Goal: Task Accomplishment & Management: Complete application form

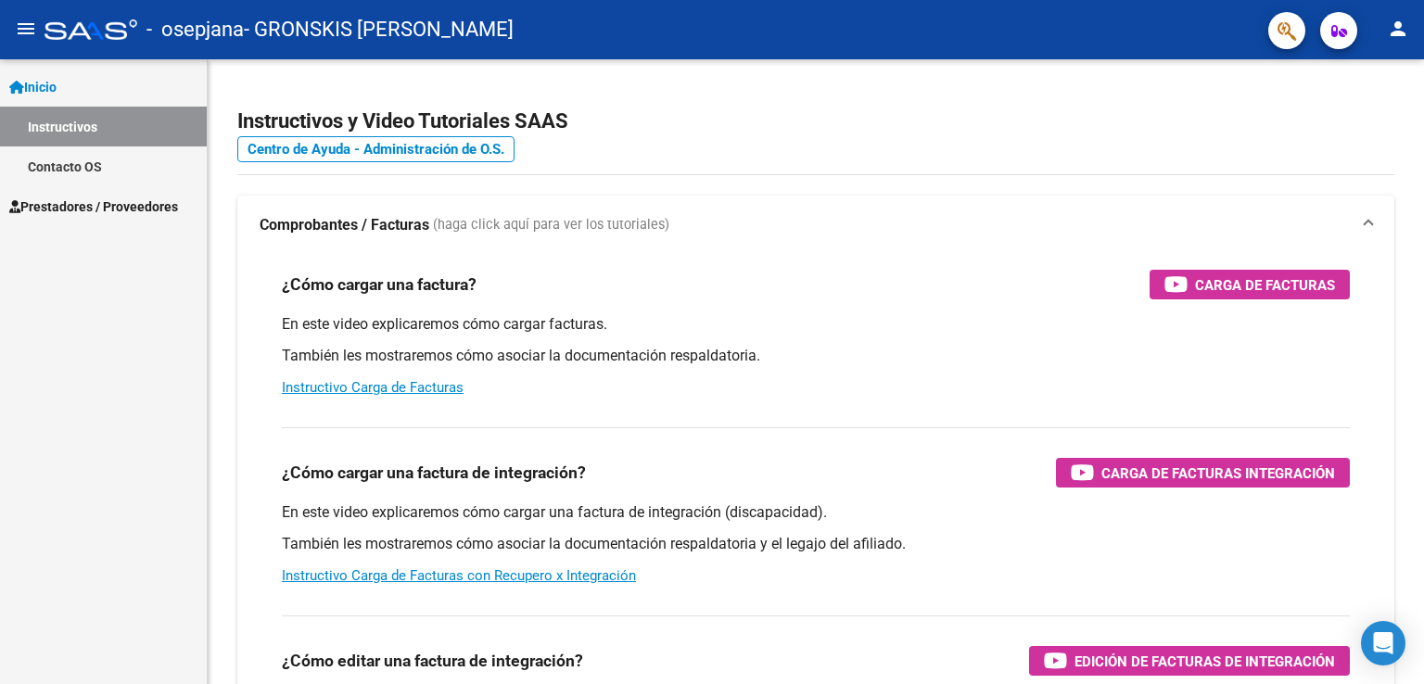
click at [171, 207] on span "Prestadores / Proveedores" at bounding box center [93, 207] width 169 height 20
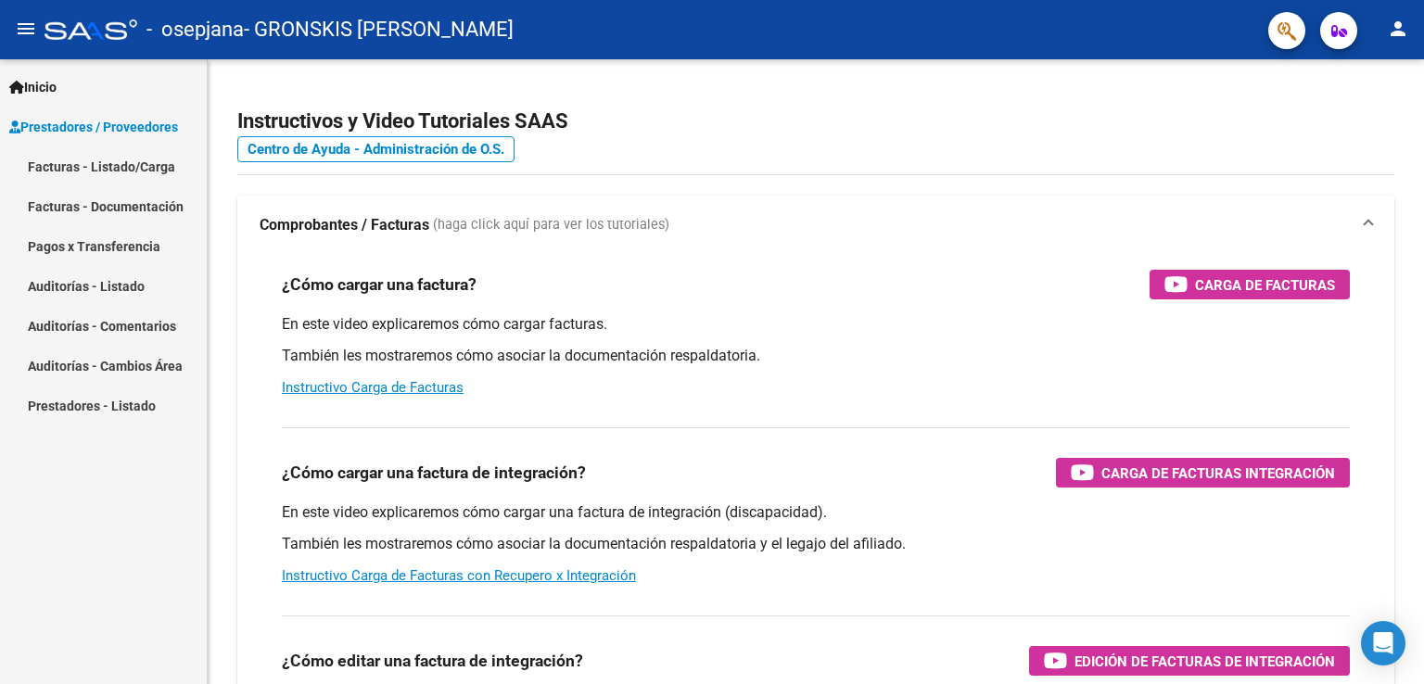
click at [166, 172] on link "Facturas - Listado/Carga" at bounding box center [103, 167] width 207 height 40
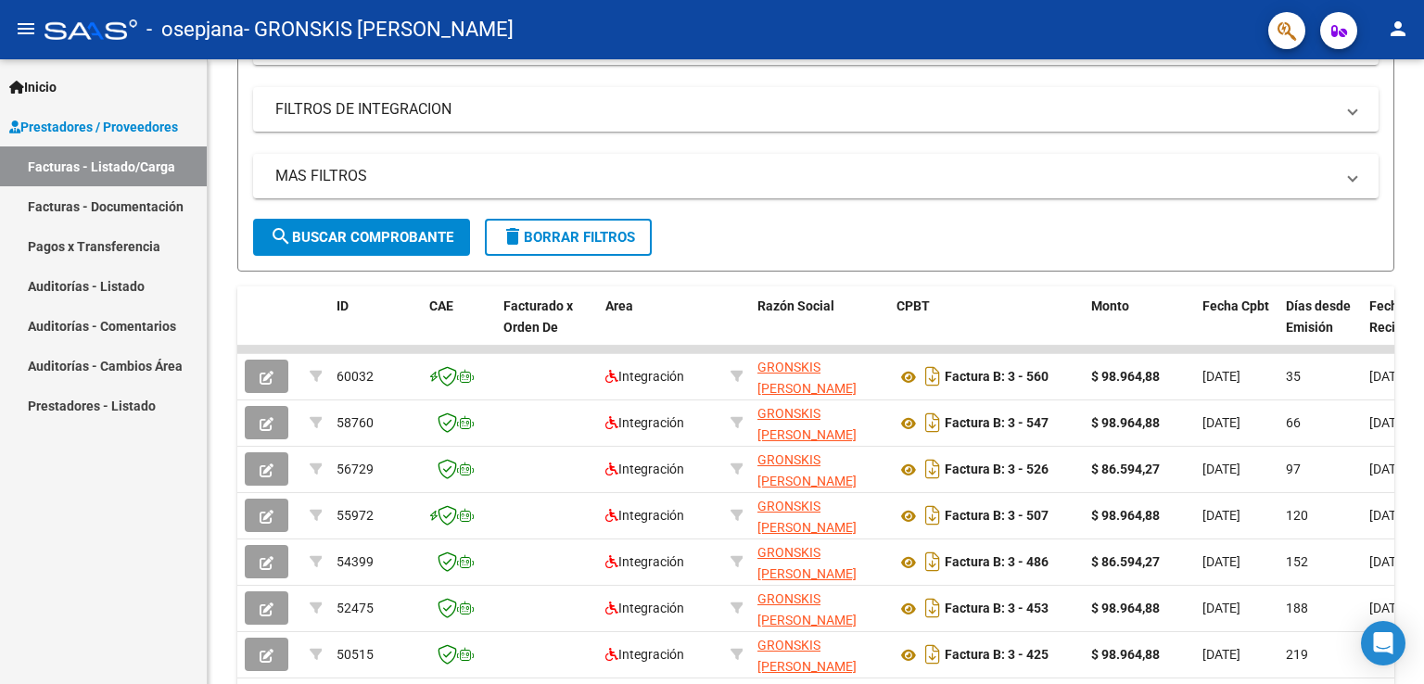
click at [115, 161] on link "Facturas - Listado/Carga" at bounding box center [103, 167] width 207 height 40
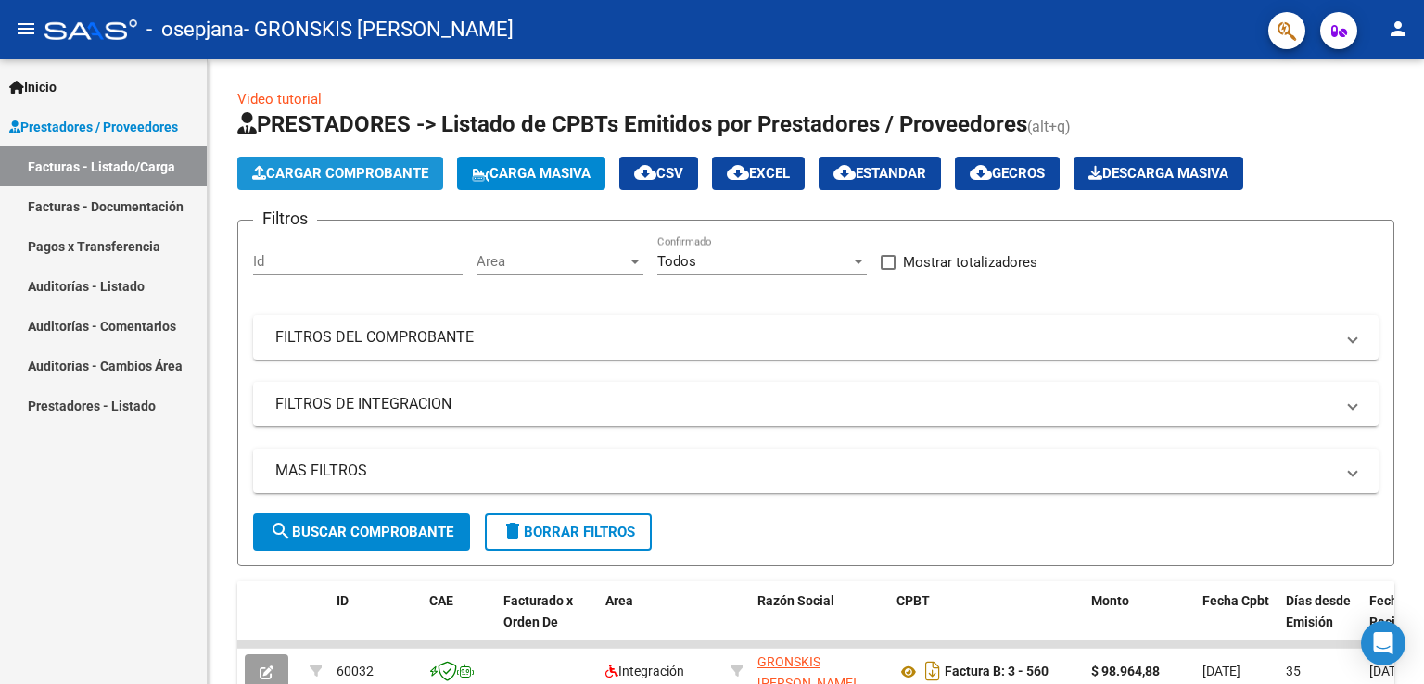
click at [389, 166] on span "Cargar Comprobante" at bounding box center [340, 173] width 176 height 17
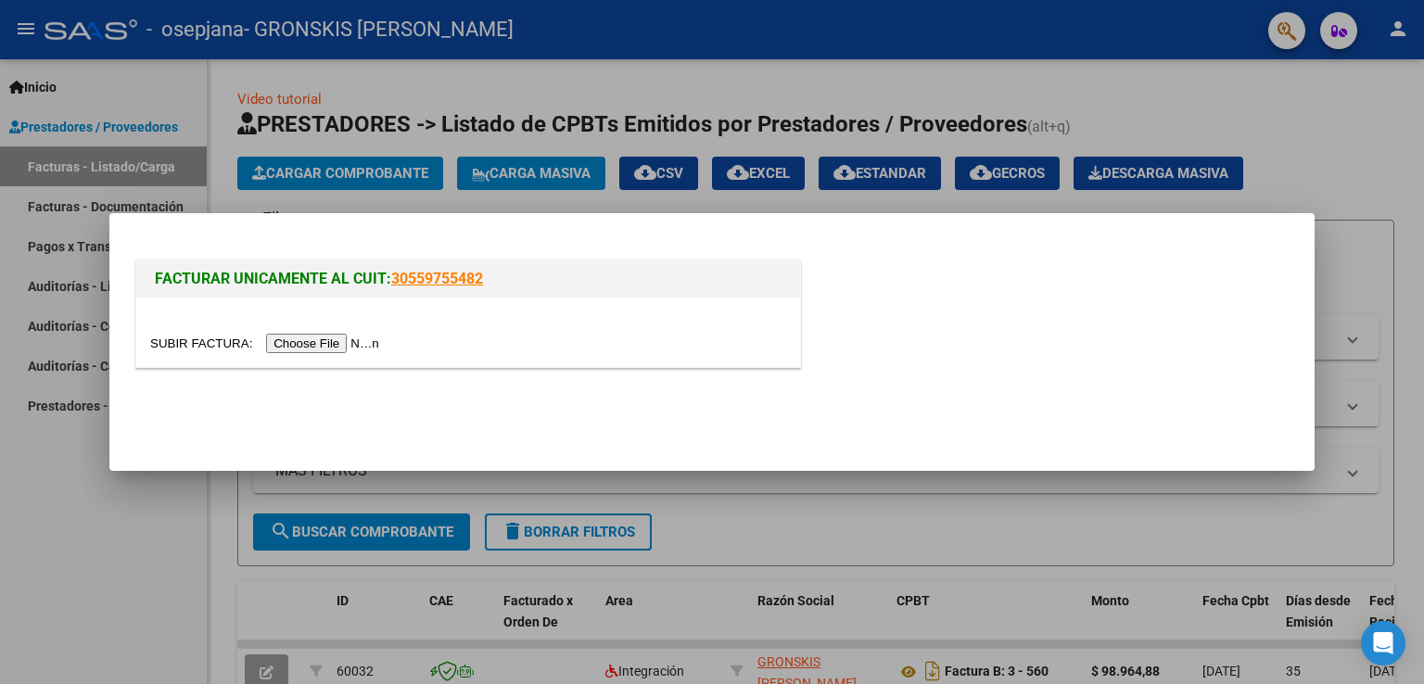
click at [349, 344] on input "file" at bounding box center [267, 343] width 235 height 19
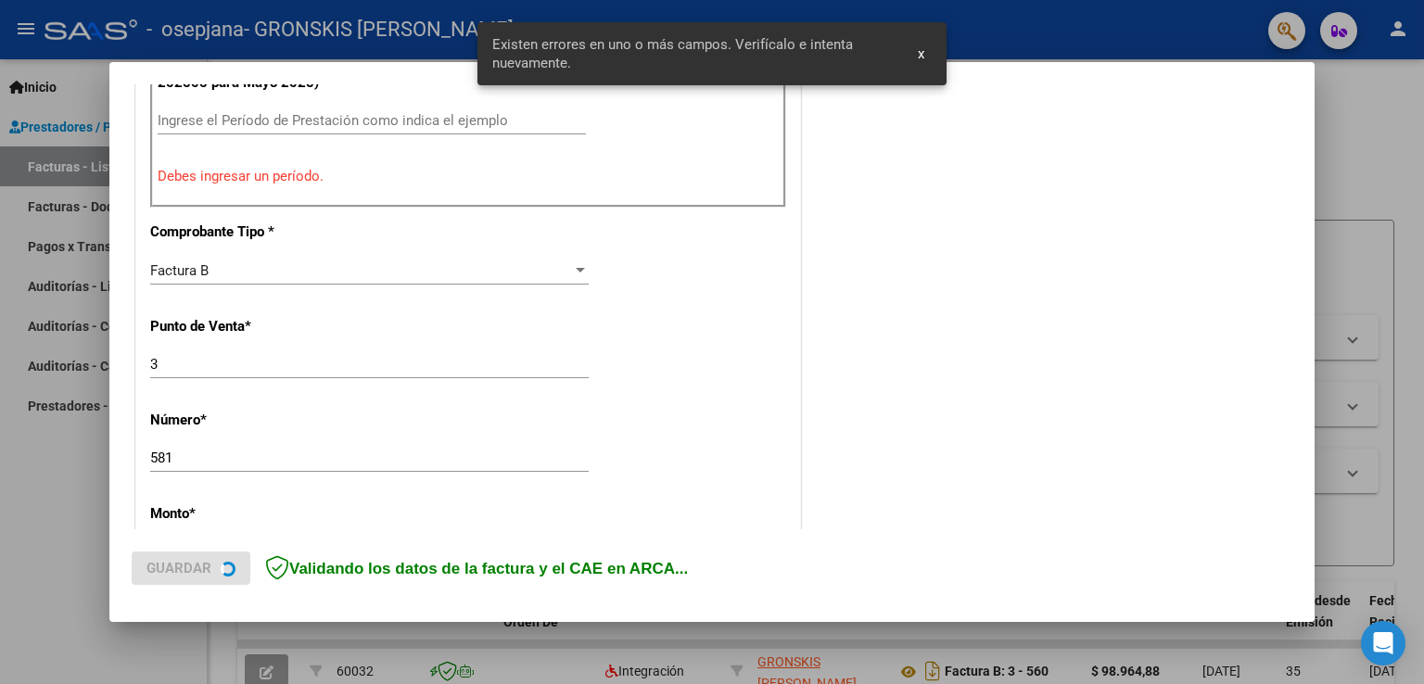
scroll to position [624, 0]
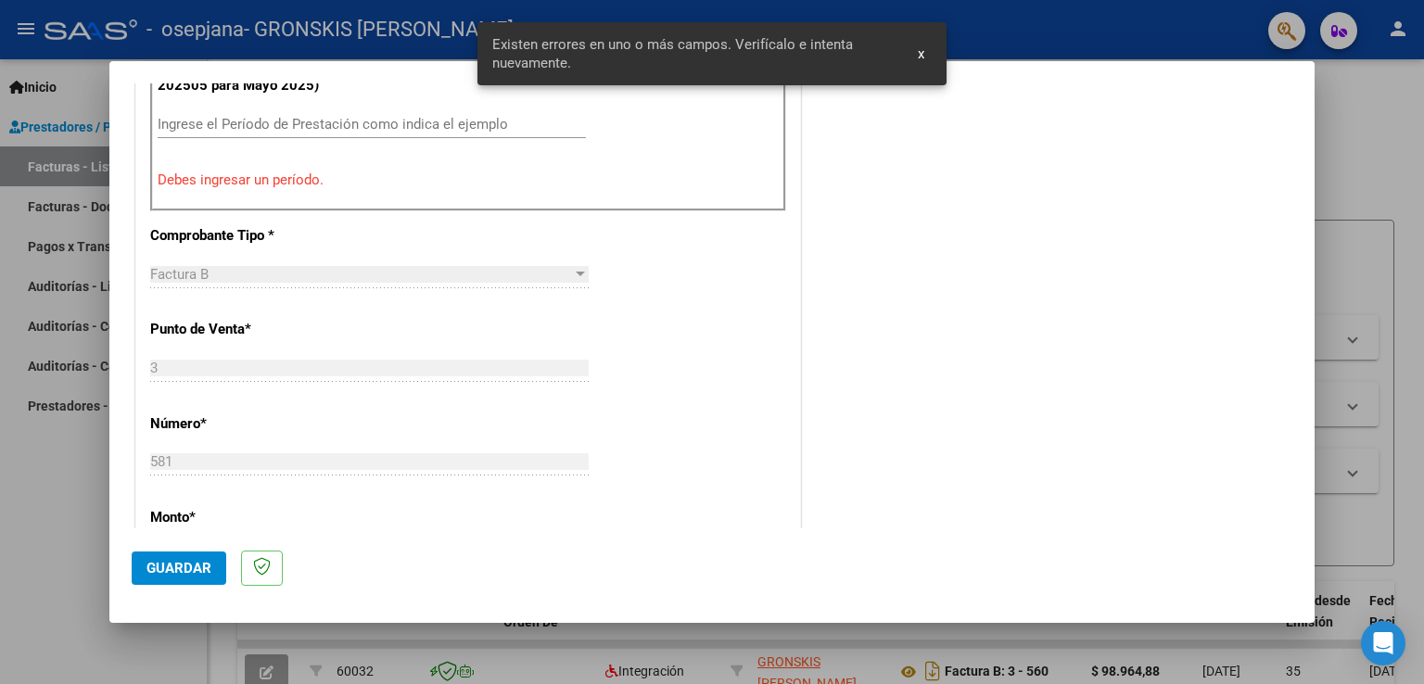
click at [404, 120] on input "Ingrese el Período de Prestación como indica el ejemplo" at bounding box center [372, 124] width 428 height 17
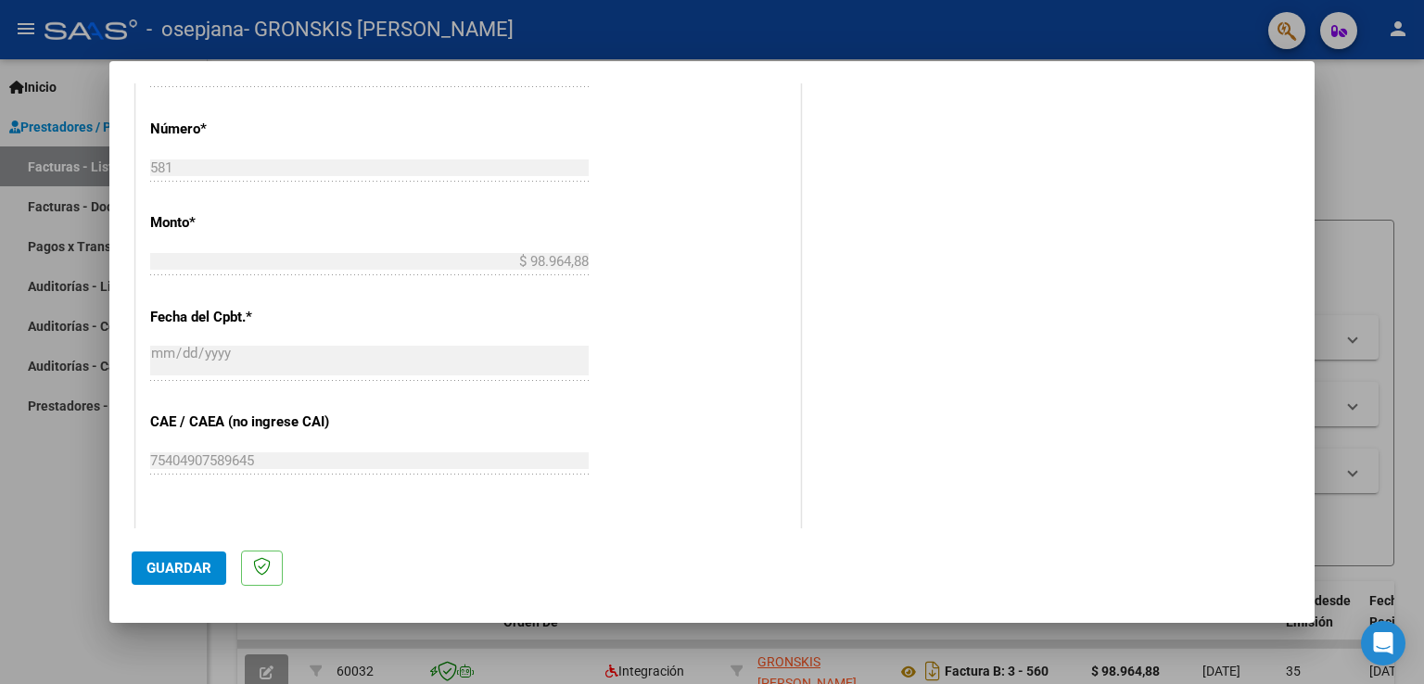
scroll to position [890, 0]
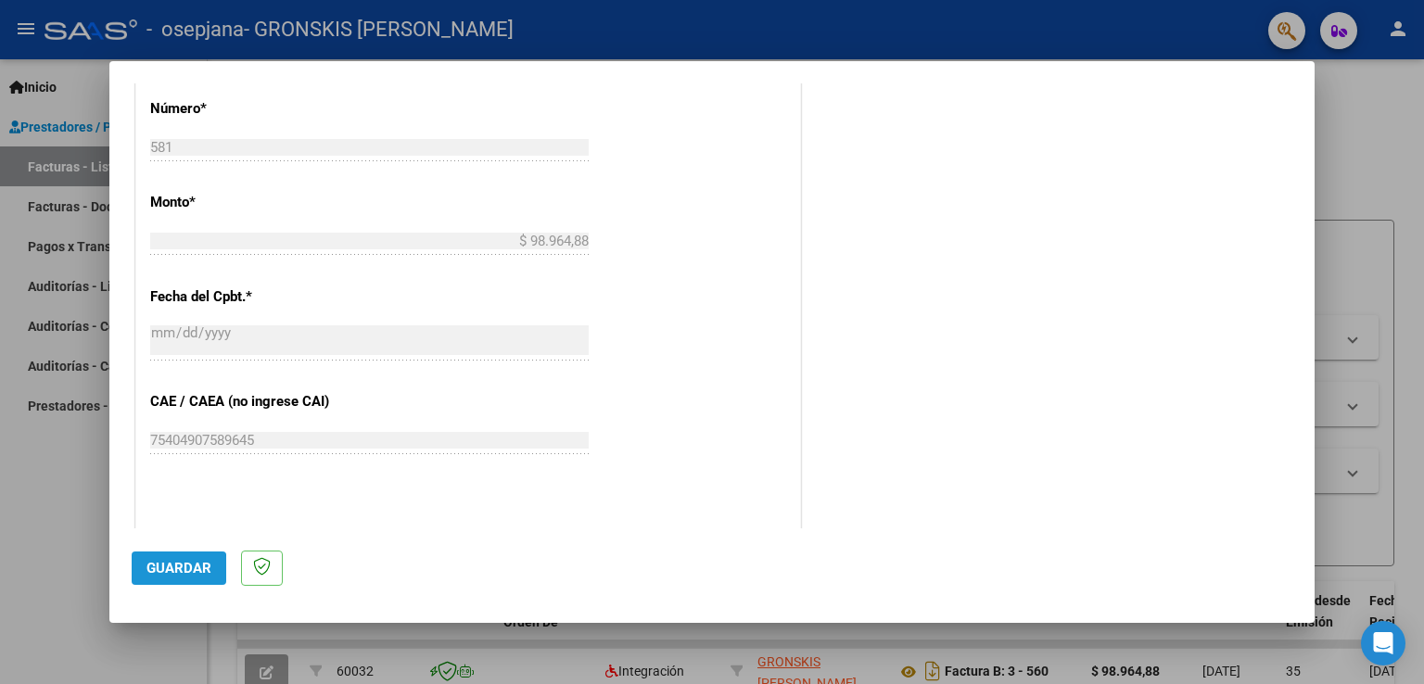
type input "202509"
click at [163, 571] on span "Guardar" at bounding box center [179, 568] width 65 height 17
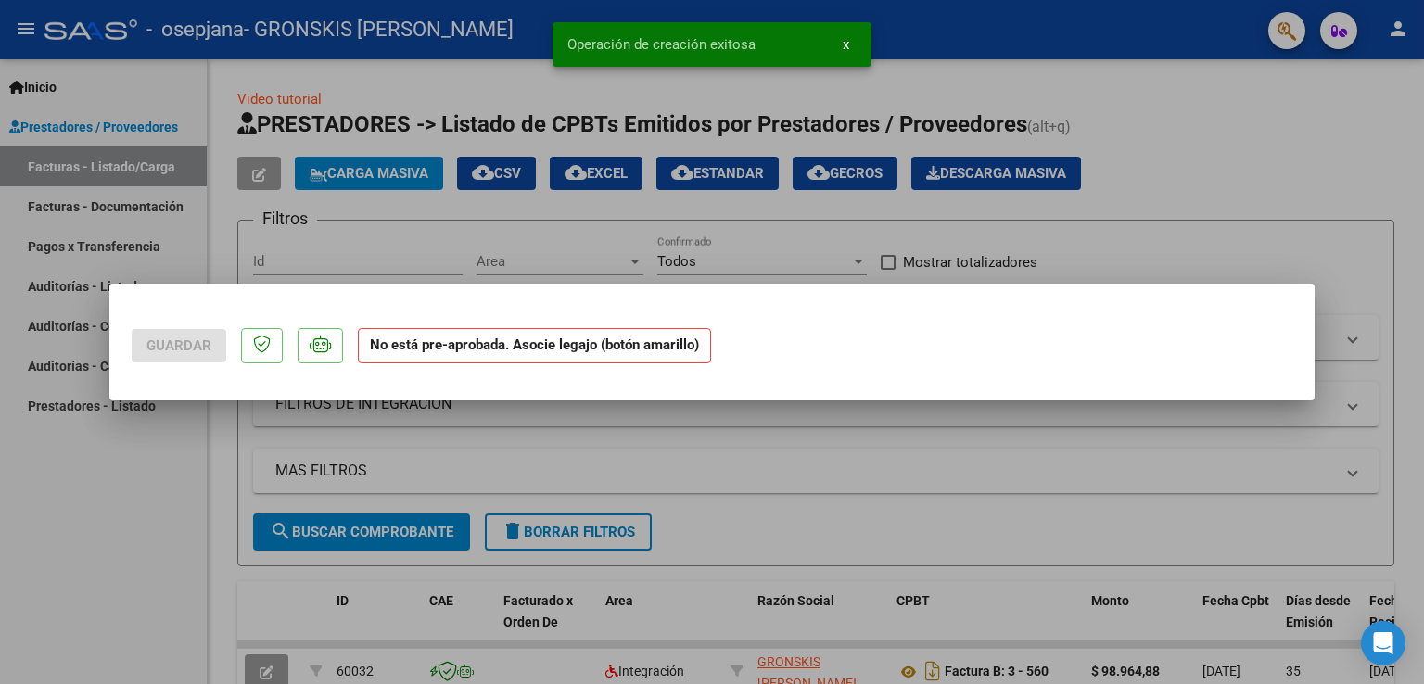
scroll to position [0, 0]
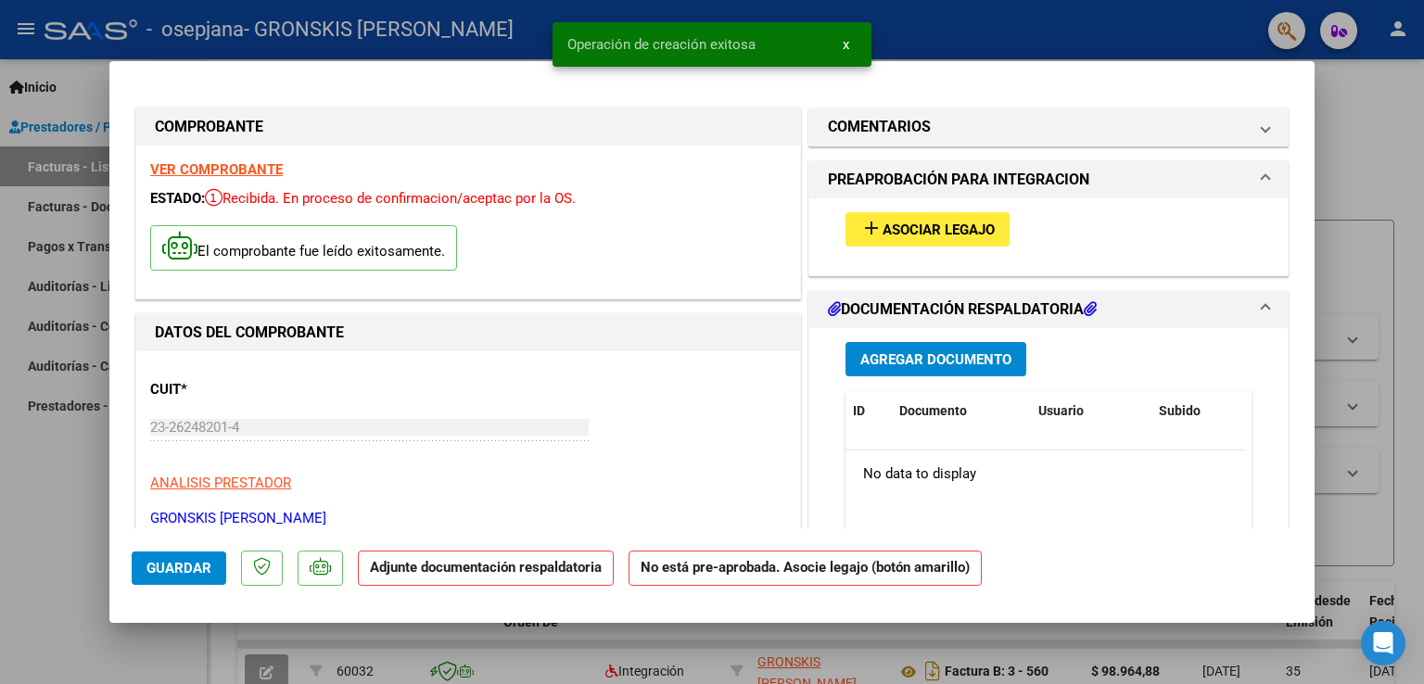
click at [977, 226] on span "Asociar Legajo" at bounding box center [939, 230] width 112 height 17
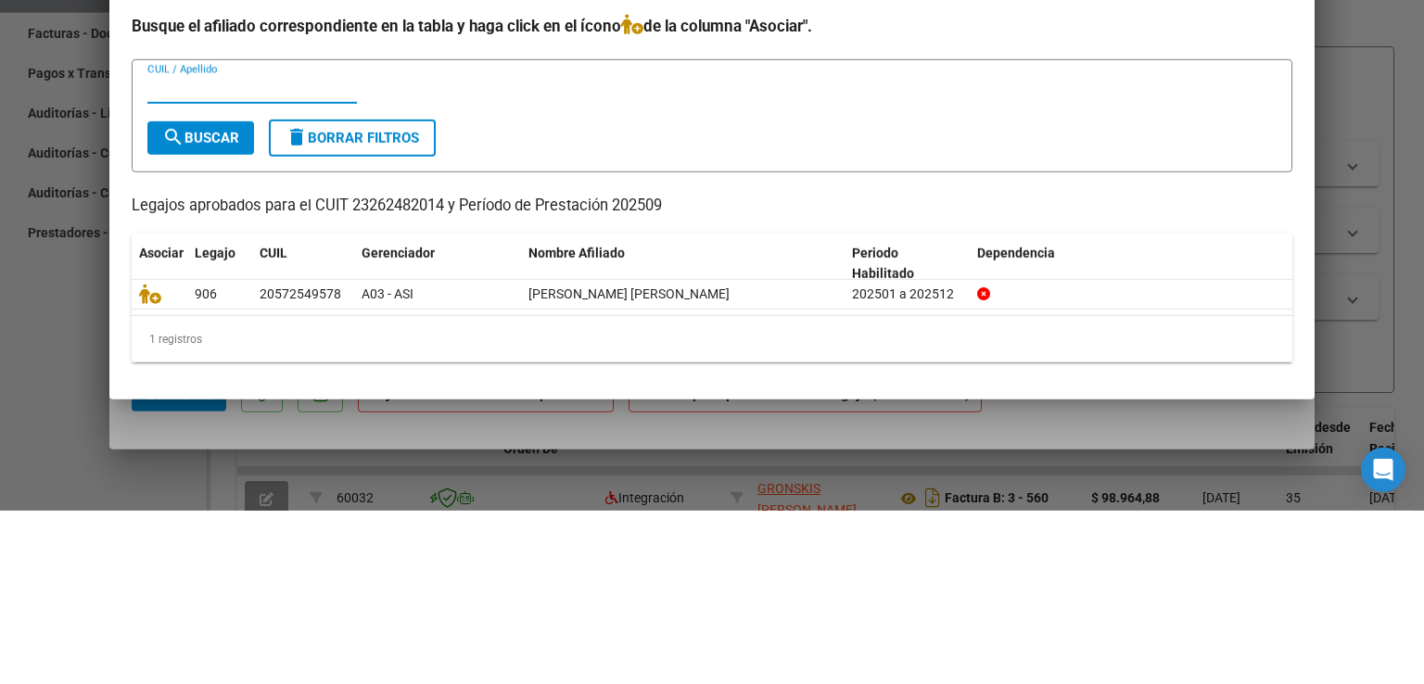
click at [145, 461] on icon at bounding box center [150, 467] width 22 height 20
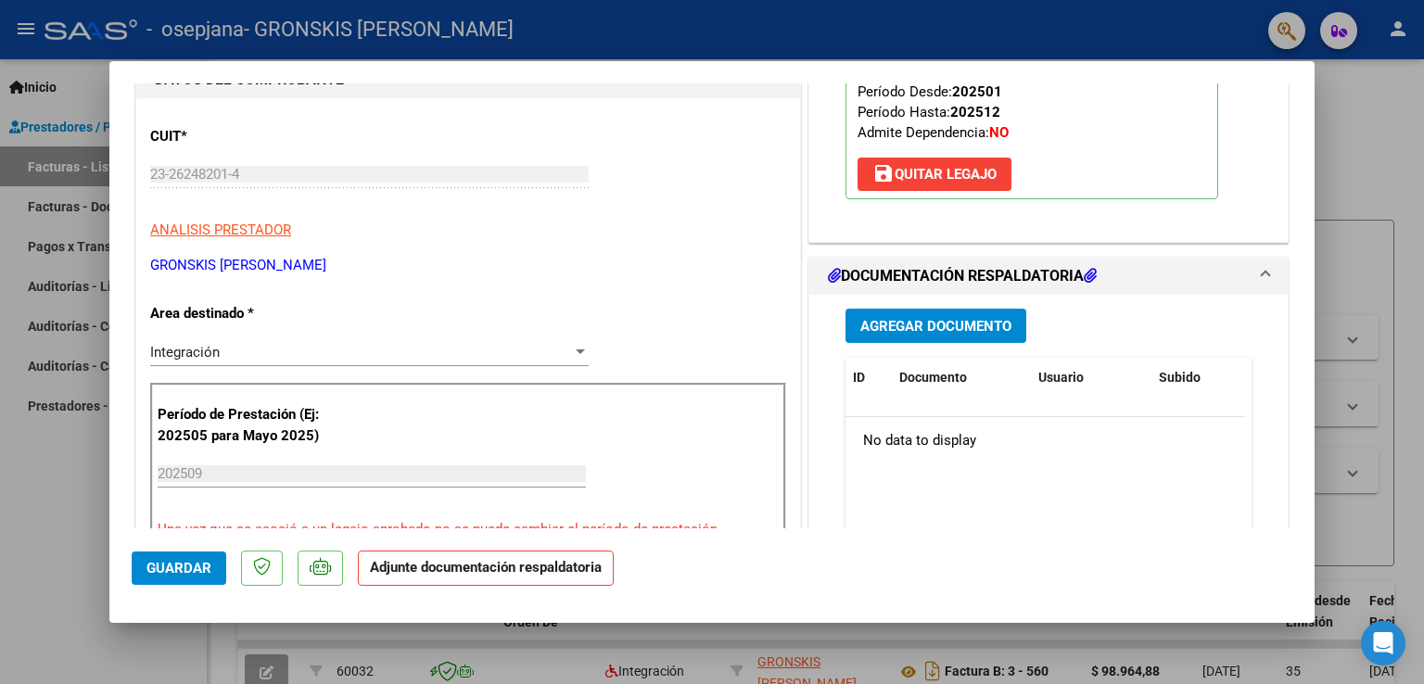
scroll to position [307, 0]
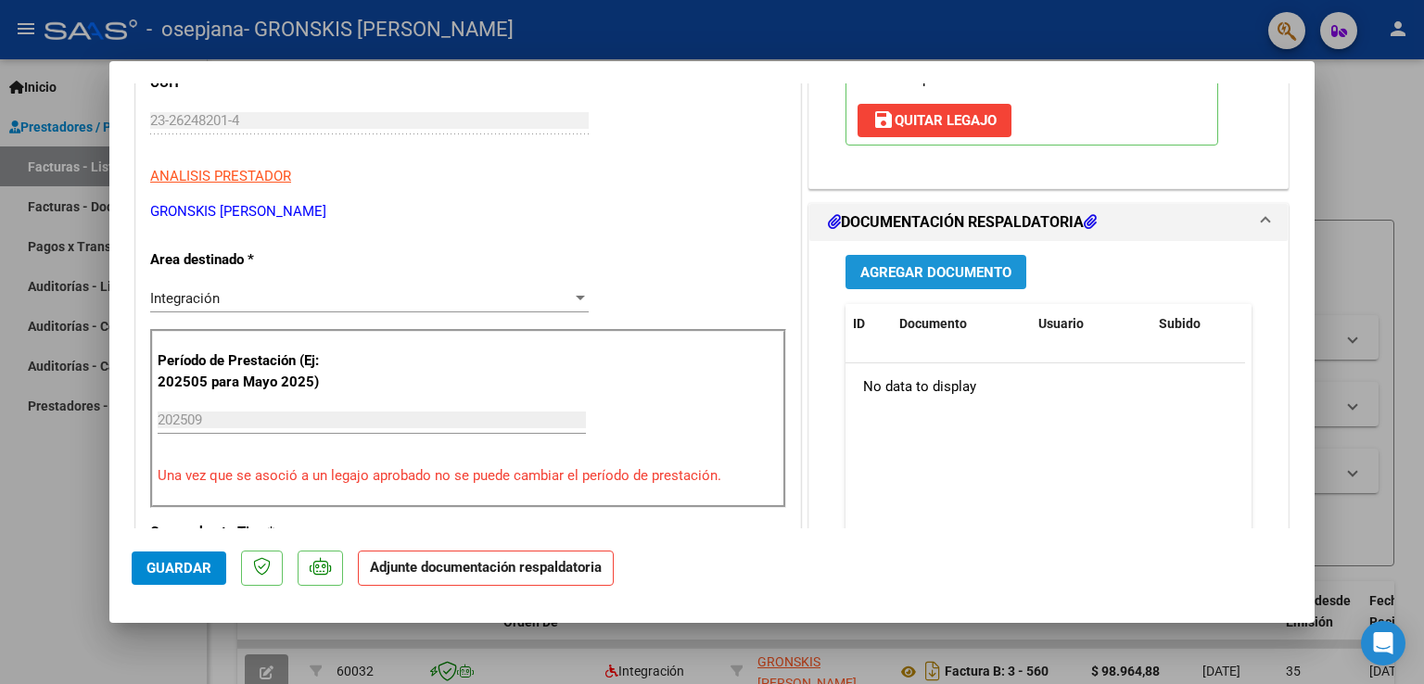
click at [956, 267] on span "Agregar Documento" at bounding box center [936, 272] width 151 height 17
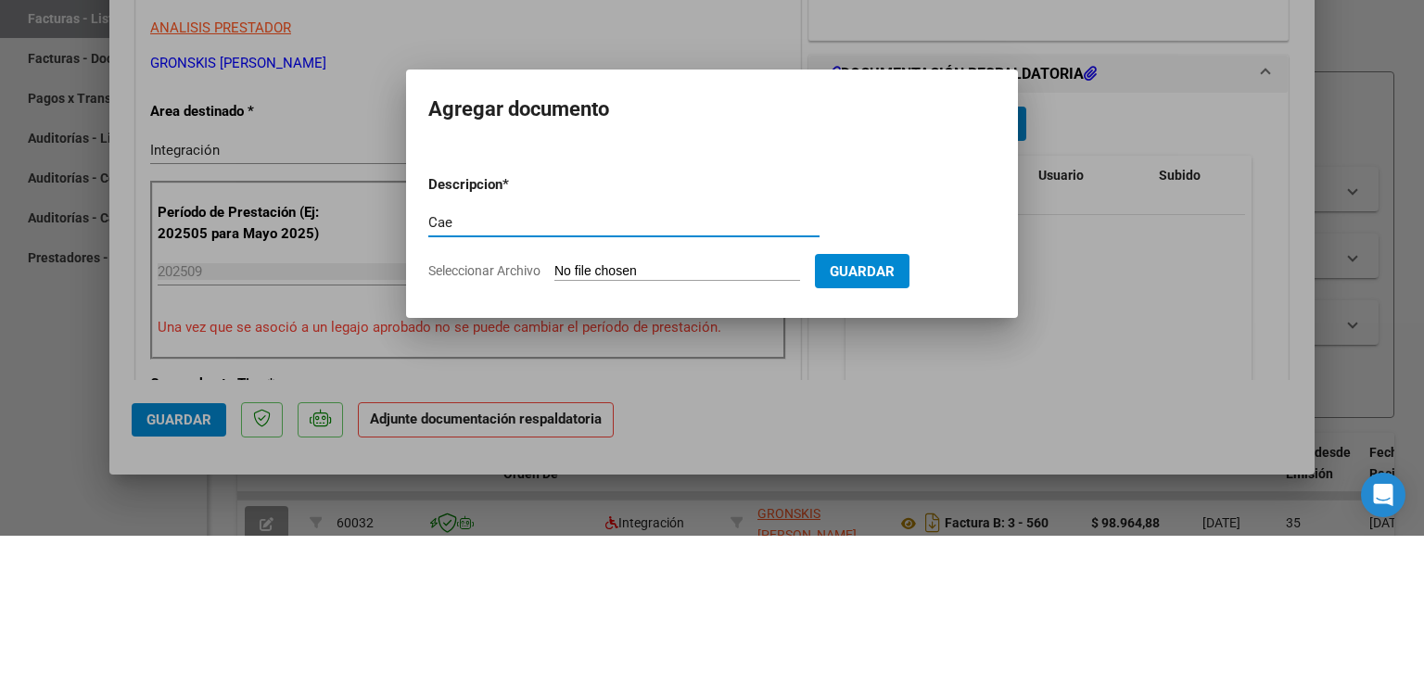
type input "Cae"
click at [722, 415] on input "Seleccionar Archivo" at bounding box center [678, 421] width 246 height 18
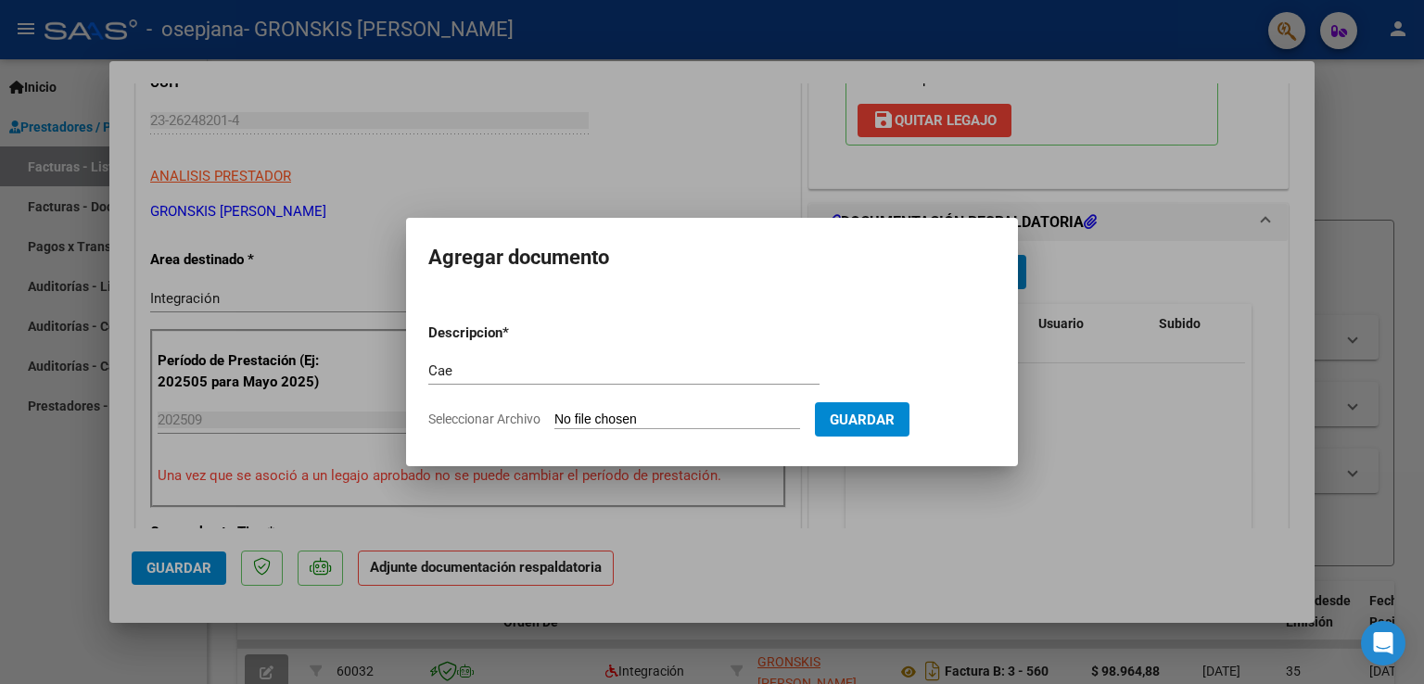
click at [691, 426] on input "Seleccionar Archivo" at bounding box center [678, 421] width 246 height 18
type input "C:\fakepath\Constatación de Comprobantes _ AFIP.pdf"
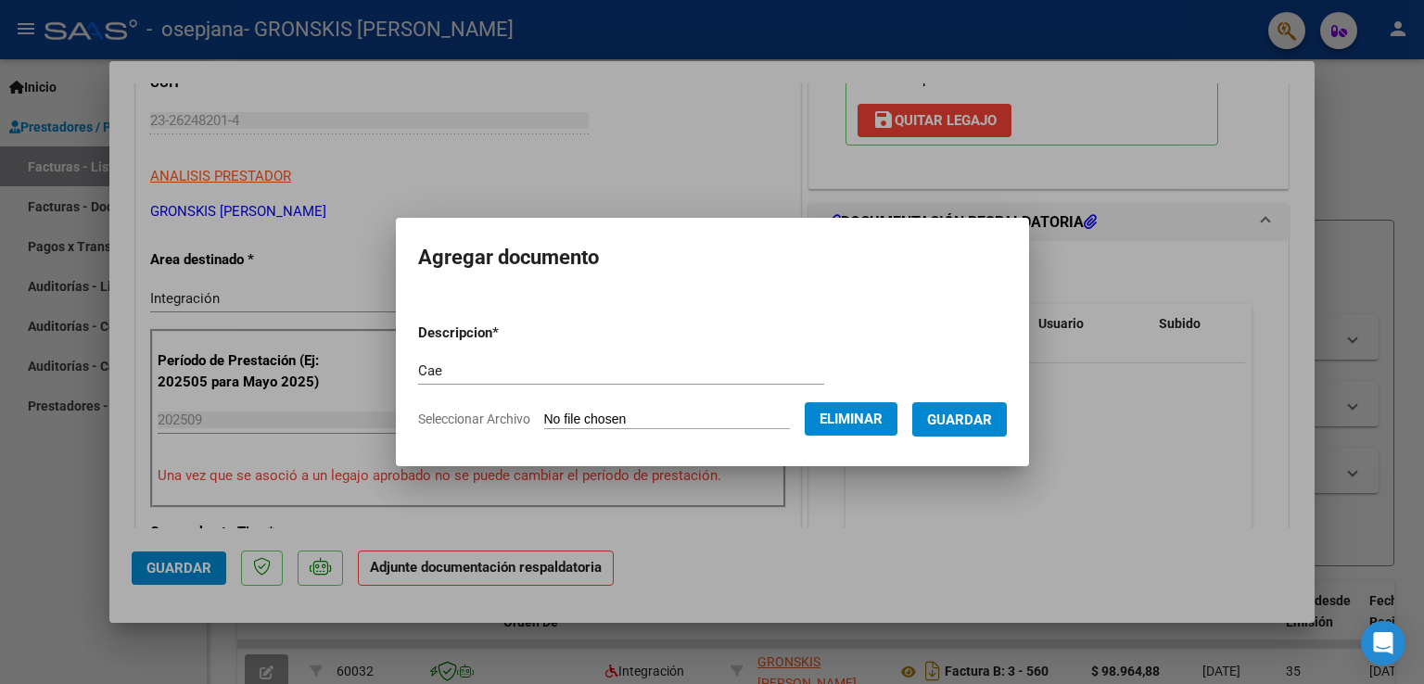
click at [972, 427] on span "Guardar" at bounding box center [959, 420] width 65 height 17
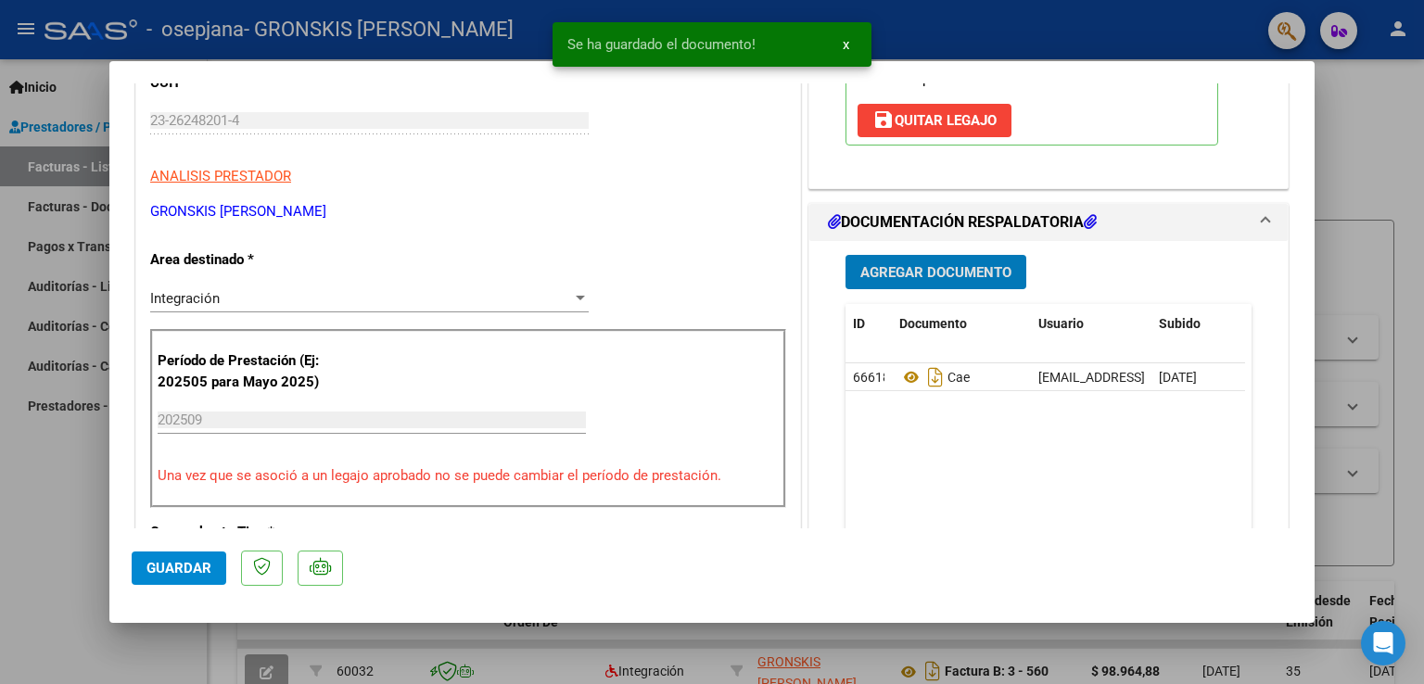
click at [942, 278] on span "Agregar Documento" at bounding box center [936, 272] width 151 height 17
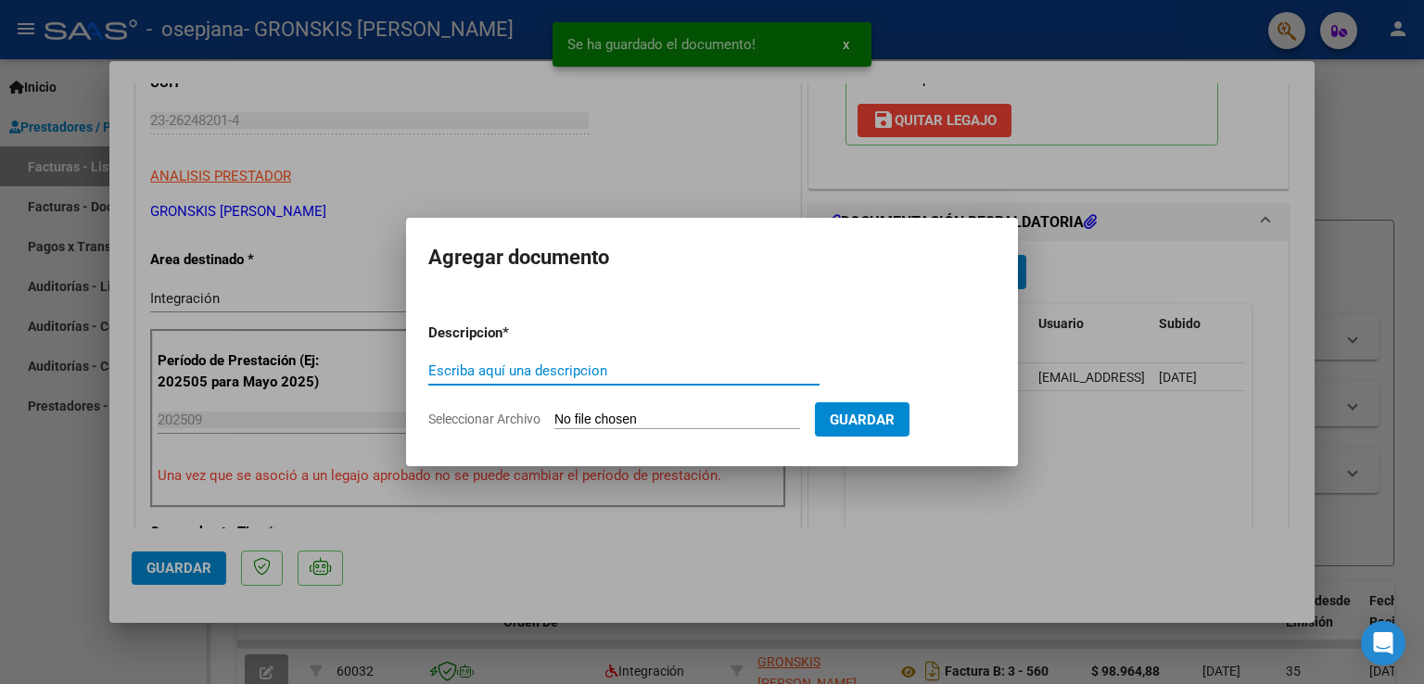
click at [669, 357] on div "Escriba aquí una descripcion" at bounding box center [623, 371] width 391 height 28
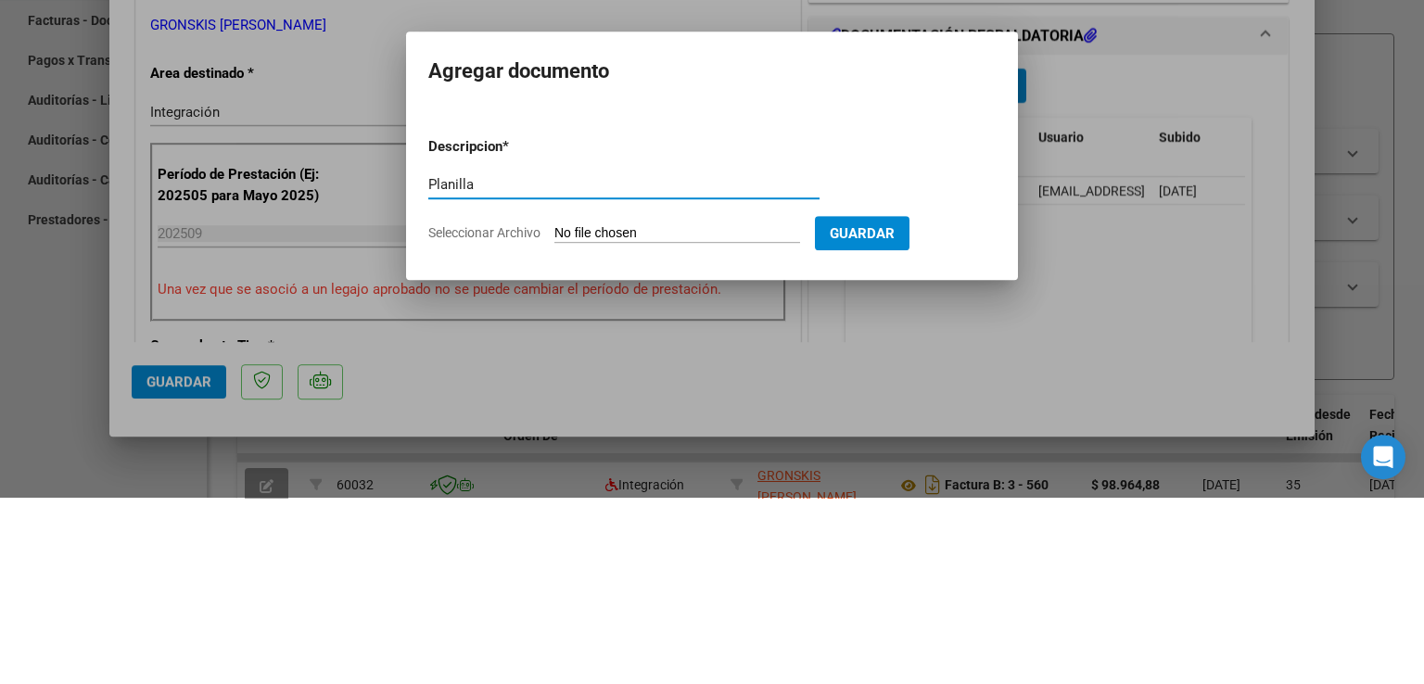
type input "Planilla"
click at [712, 383] on div "Planilla Escriba aquí una descripcion" at bounding box center [623, 371] width 391 height 28
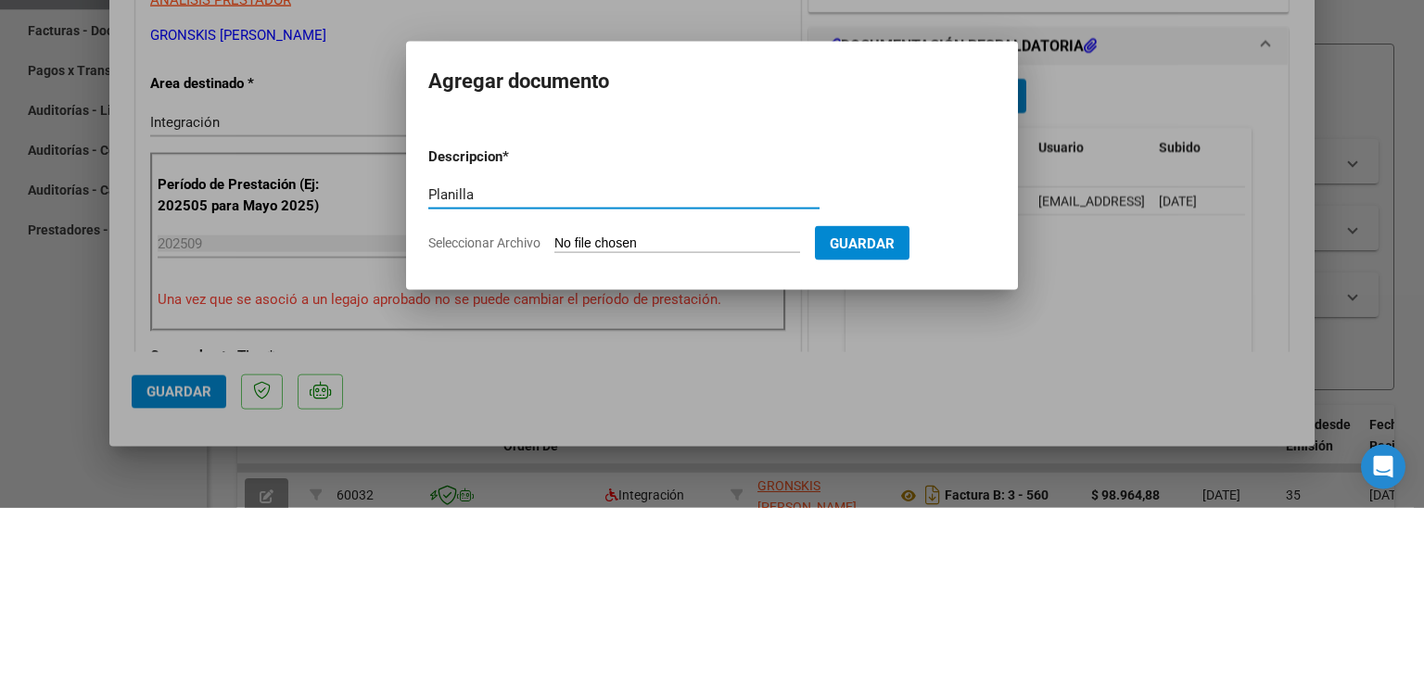
click at [734, 415] on input "Seleccionar Archivo" at bounding box center [678, 421] width 246 height 18
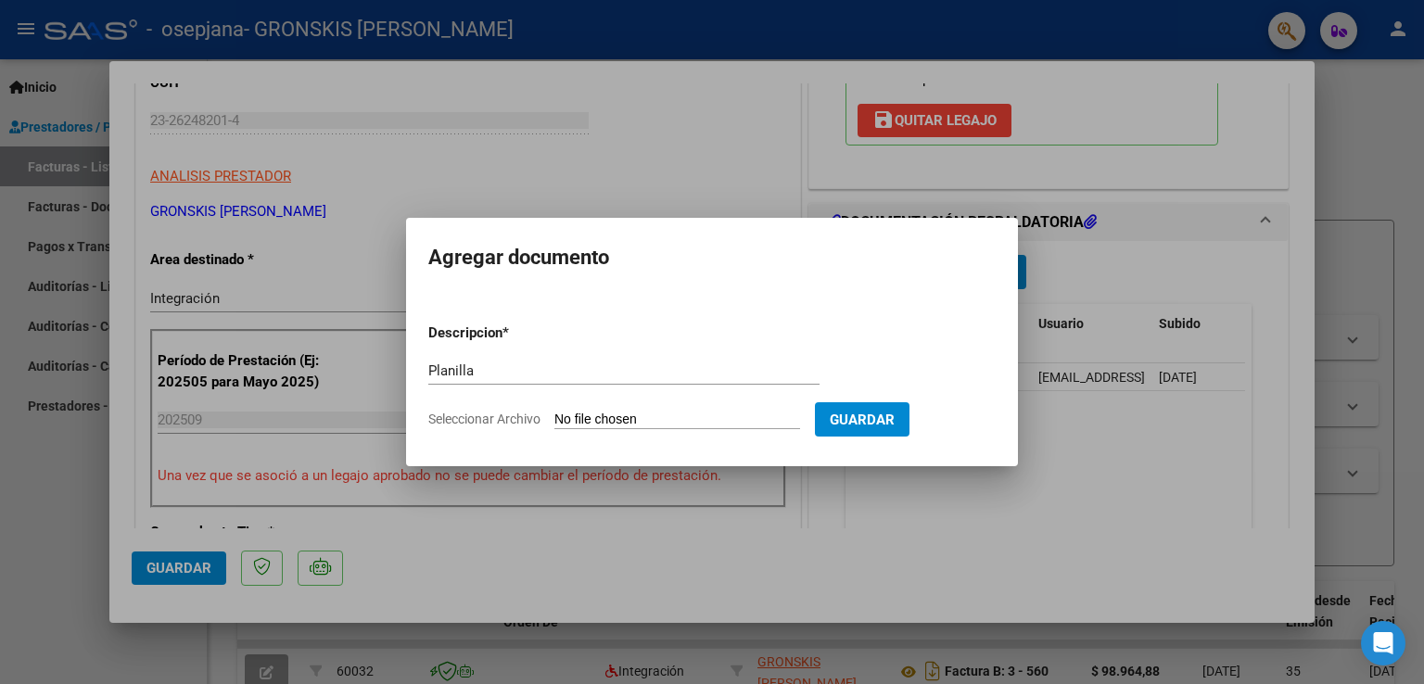
type input "C:\fakepath\[PERSON_NAME].pdf"
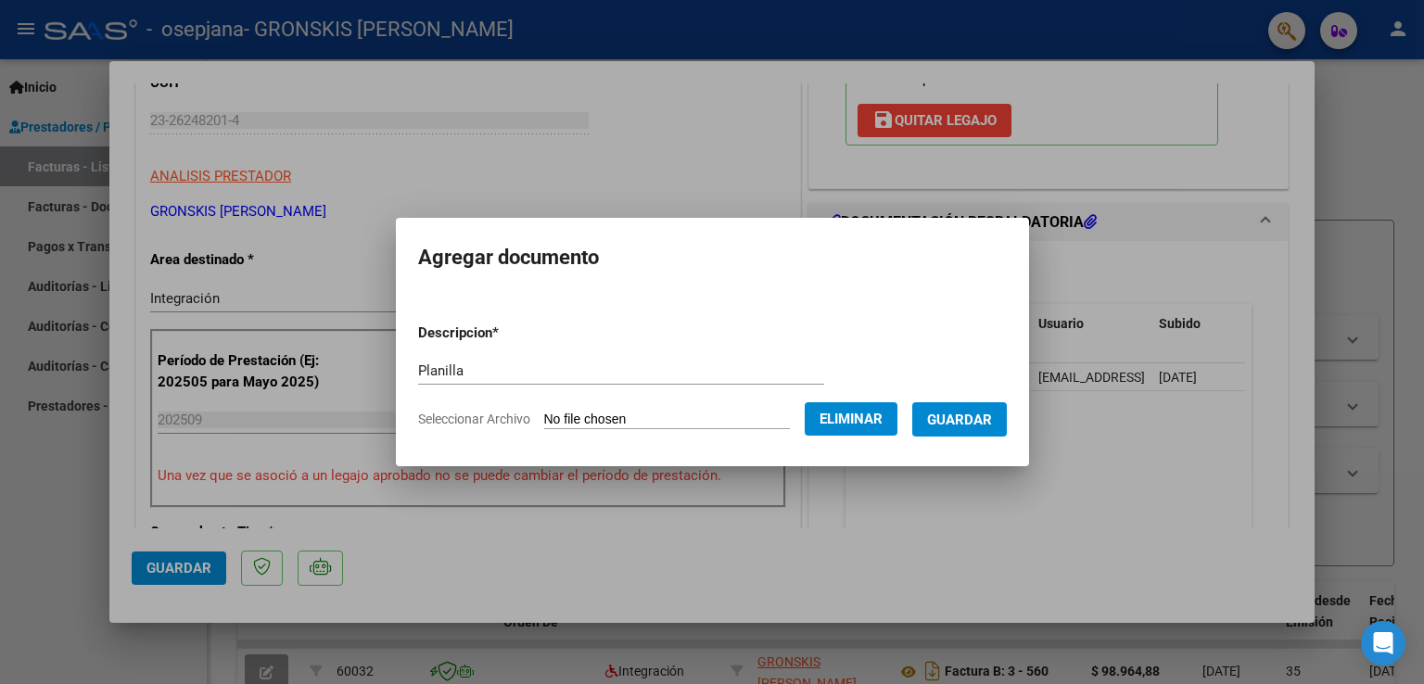
click at [988, 419] on span "Guardar" at bounding box center [959, 420] width 65 height 17
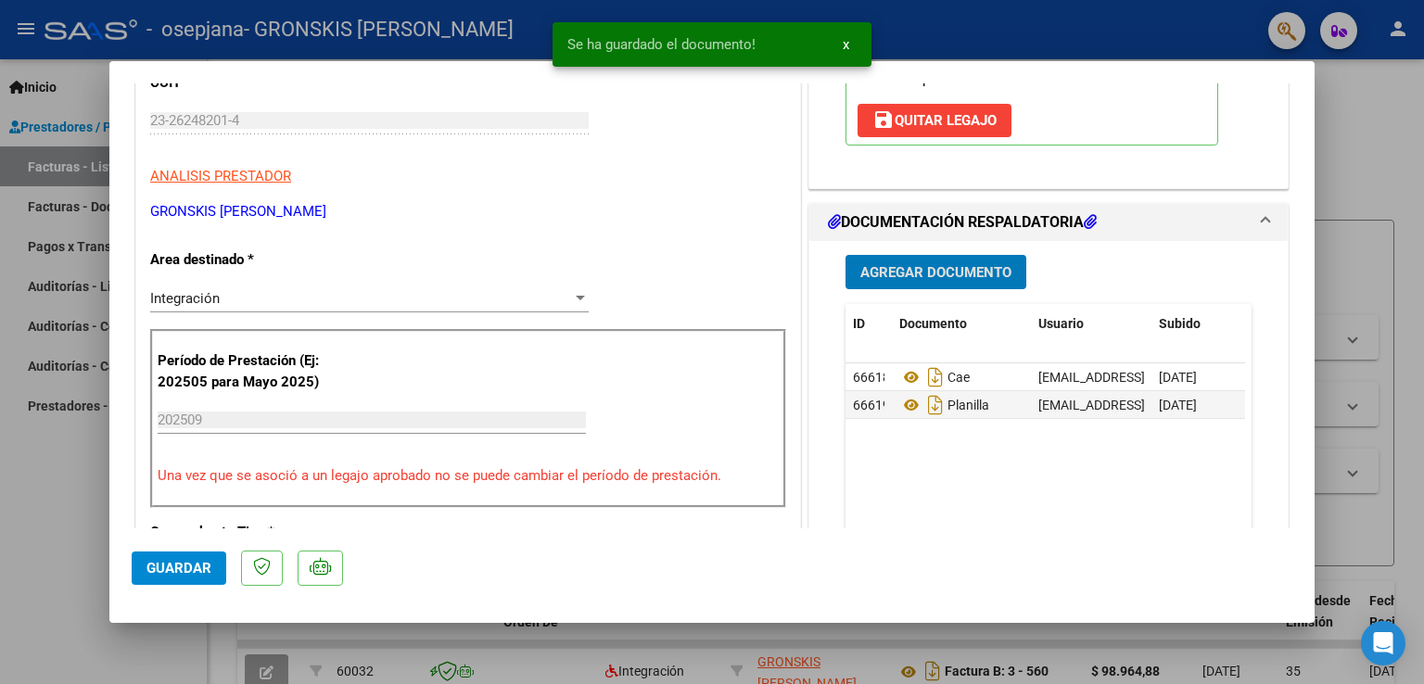
scroll to position [481, 0]
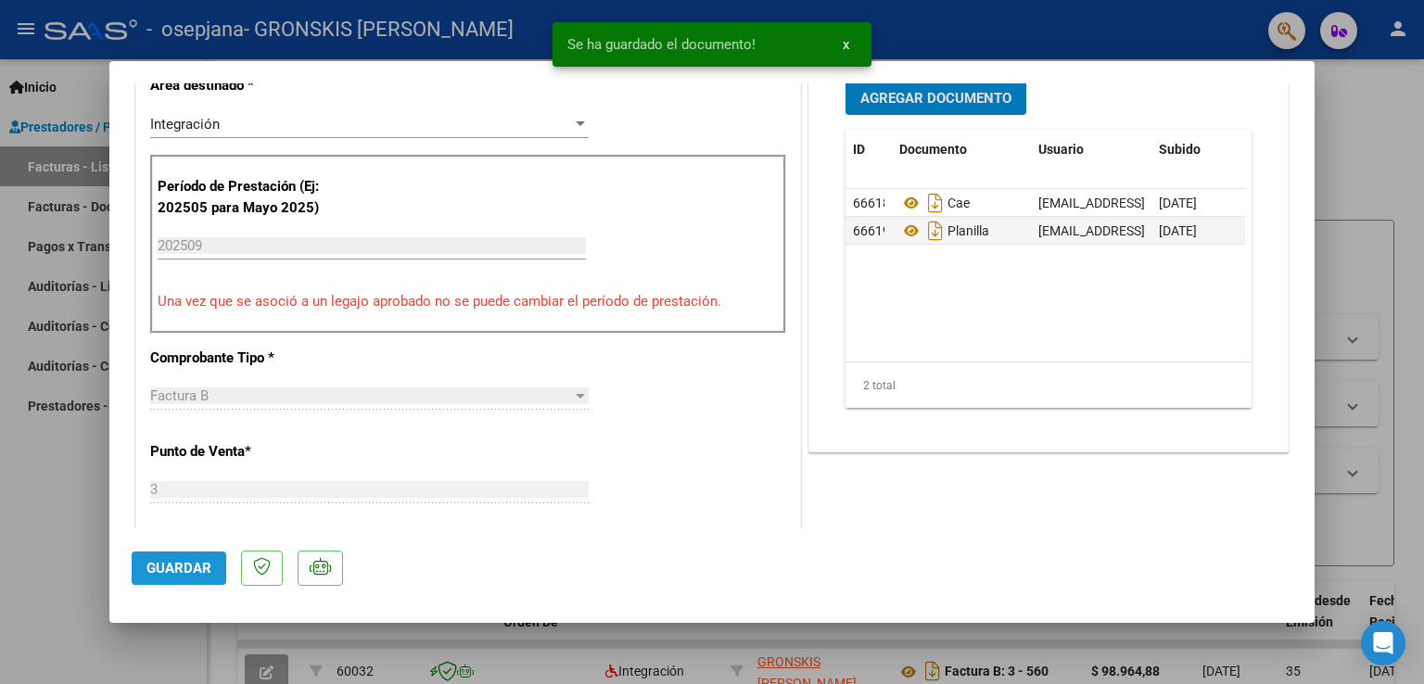
click at [178, 570] on span "Guardar" at bounding box center [179, 568] width 65 height 17
click at [846, 45] on span "x" at bounding box center [846, 44] width 6 height 17
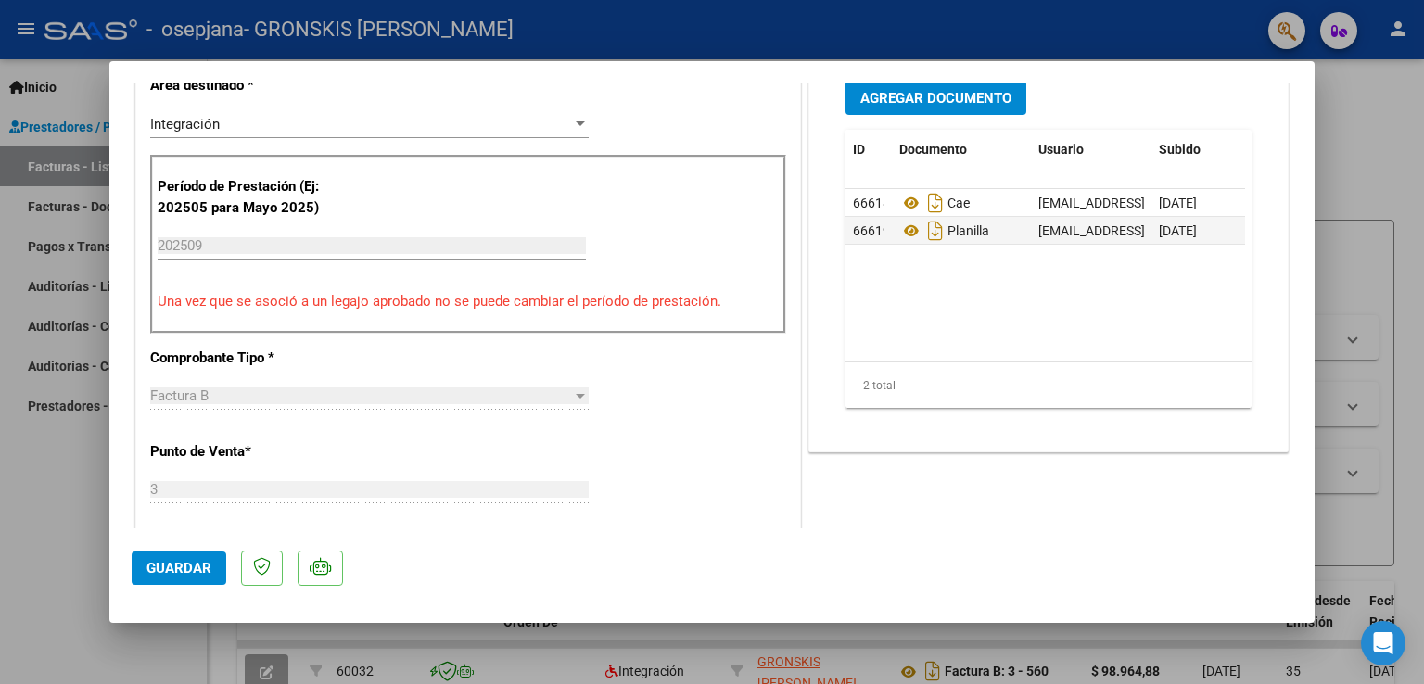
click at [1378, 203] on div at bounding box center [712, 342] width 1424 height 684
type input "$ 0,00"
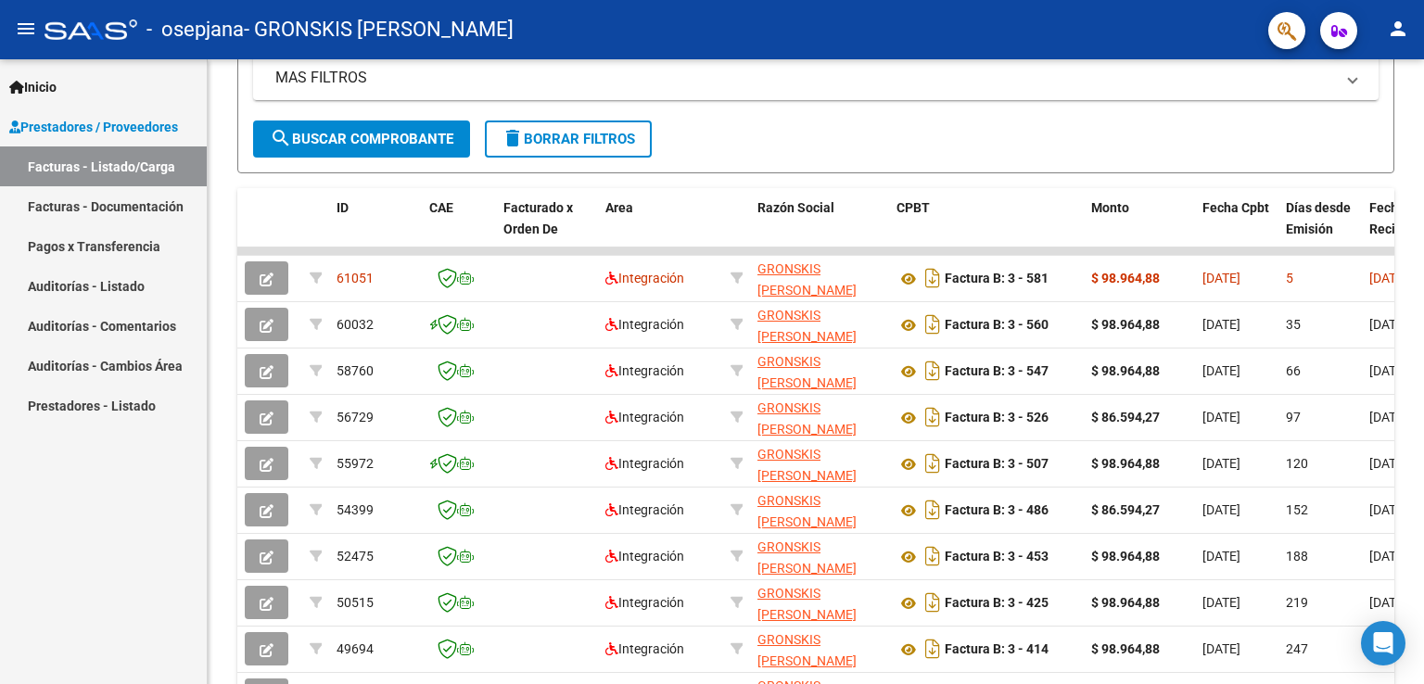
scroll to position [401, 0]
